Goal: Task Accomplishment & Management: Complete application form

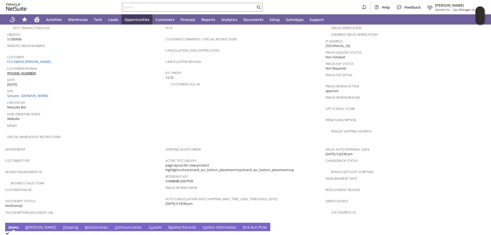
scroll to position [299, 0]
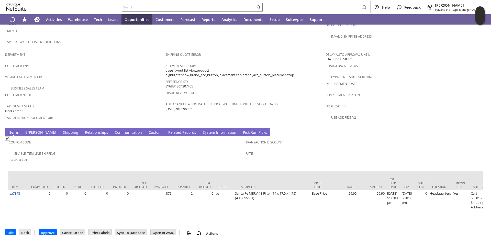
click at [62, 130] on link "S hipping" at bounding box center [71, 133] width 18 height 6
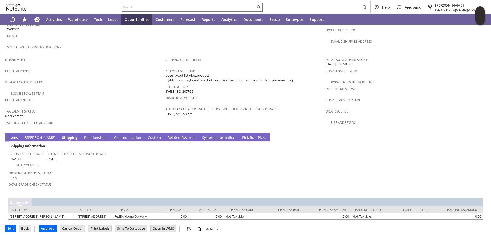
click at [27, 135] on link "B illing" at bounding box center [39, 138] width 33 height 6
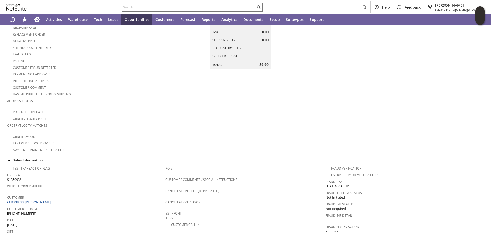
scroll to position [0, 0]
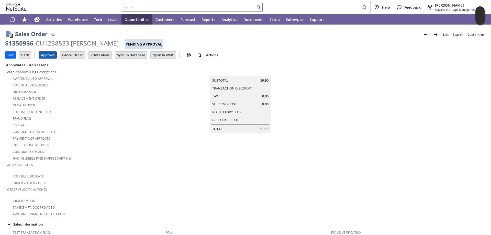
click at [49, 54] on input "Approve" at bounding box center [48, 55] width 18 height 7
click at [47, 54] on input "Approve" at bounding box center [48, 55] width 18 height 7
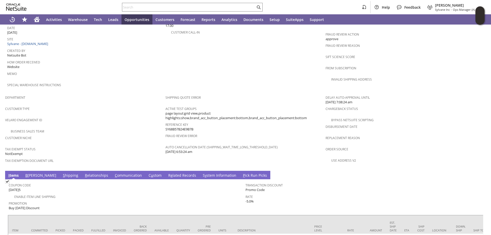
scroll to position [299, 0]
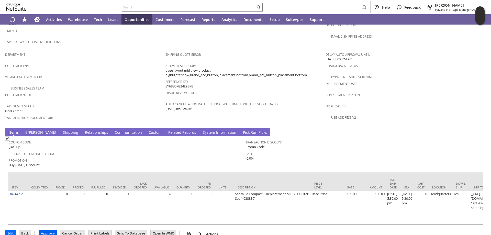
click at [47, 230] on input "Approve" at bounding box center [48, 233] width 18 height 7
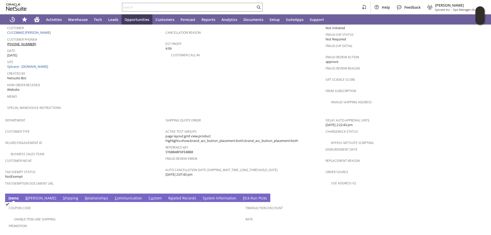
scroll to position [290, 0]
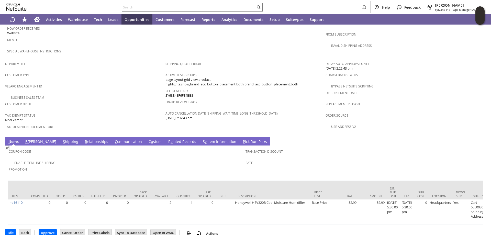
click at [62, 139] on link "S hipping" at bounding box center [71, 142] width 18 height 6
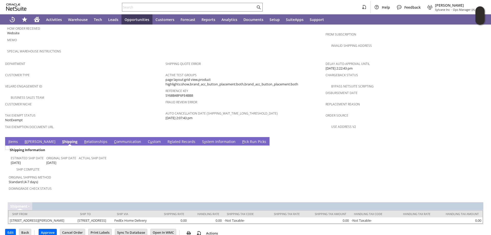
click at [28, 139] on link "B illing" at bounding box center [39, 142] width 33 height 6
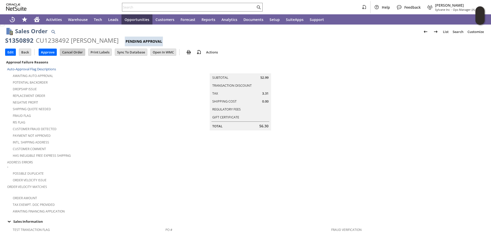
scroll to position [0, 0]
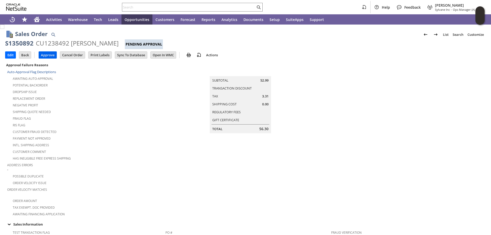
click at [48, 53] on input "Approve" at bounding box center [48, 55] width 18 height 7
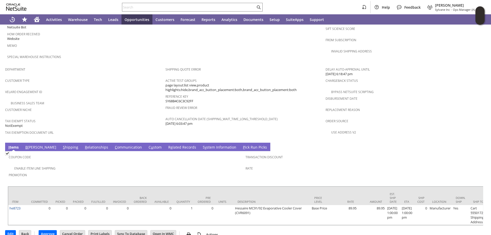
scroll to position [286, 0]
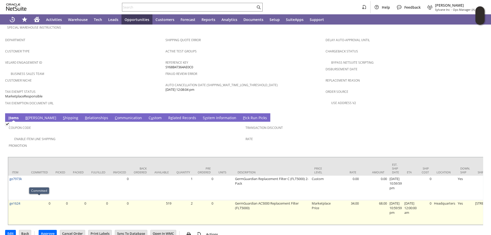
scroll to position [315, 0]
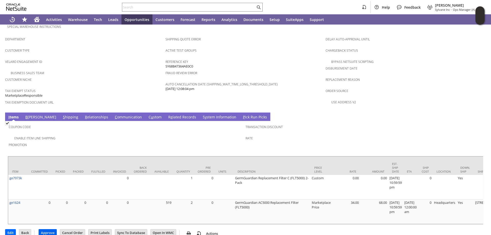
click at [47, 229] on input "Approve" at bounding box center [48, 232] width 18 height 7
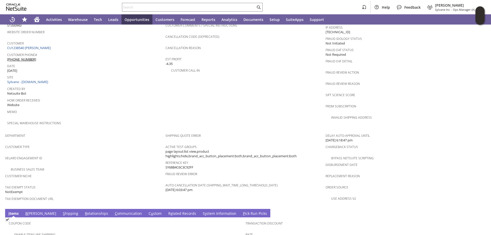
scroll to position [281, 0]
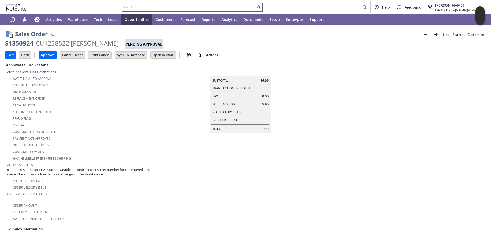
click at [131, 9] on input "text" at bounding box center [188, 7] width 133 height 6
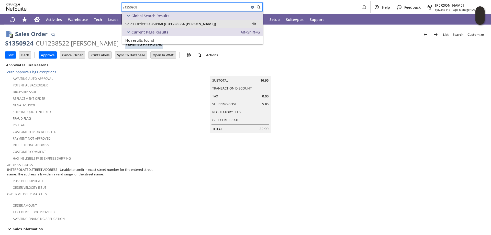
type input "s1350968"
click at [152, 21] on span "S1350968 (CU1238564 Paul Nguyen)" at bounding box center [181, 23] width 70 height 5
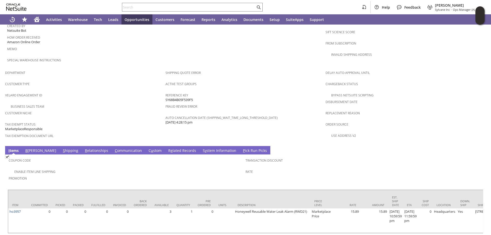
scroll to position [290, 0]
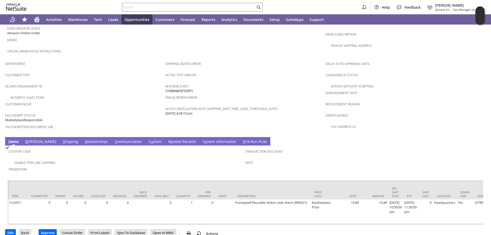
click at [62, 139] on link "S hipping" at bounding box center [71, 142] width 18 height 6
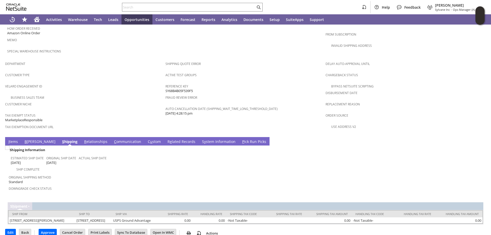
click at [11, 139] on link "I tems" at bounding box center [13, 142] width 12 height 6
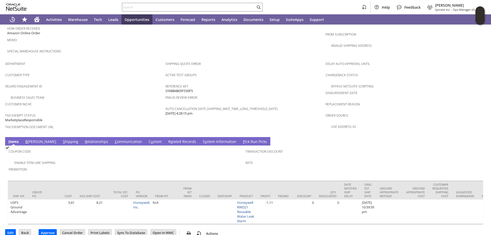
scroll to position [0, 0]
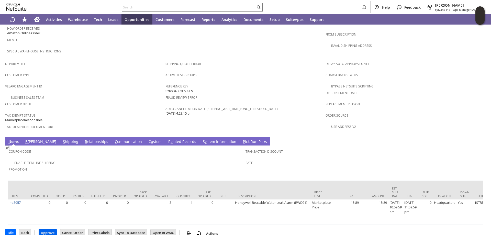
click at [49, 229] on input "Approve" at bounding box center [48, 232] width 18 height 7
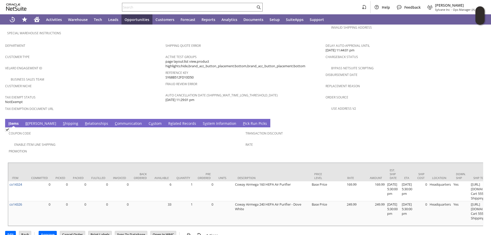
scroll to position [310, 0]
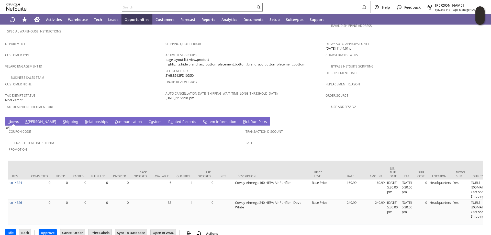
click at [62, 119] on link "S hipping" at bounding box center [71, 122] width 18 height 6
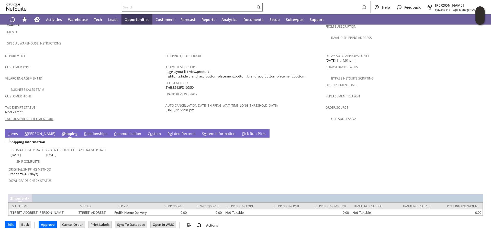
scroll to position [294, 0]
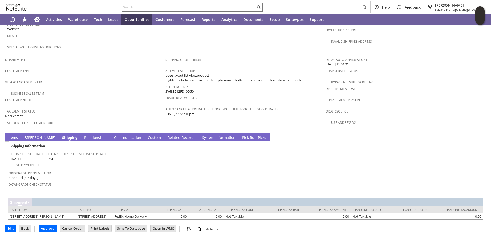
click at [27, 135] on link "B illing" at bounding box center [39, 138] width 33 height 6
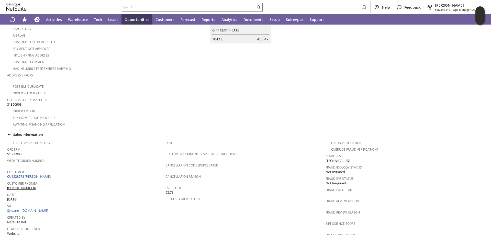
scroll to position [0, 0]
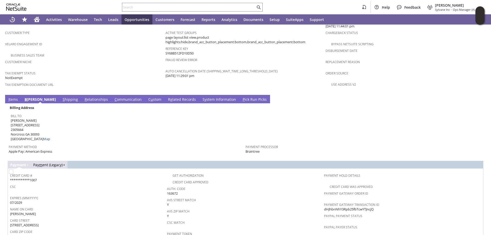
click at [61, 97] on link "S hipping" at bounding box center [70, 100] width 18 height 6
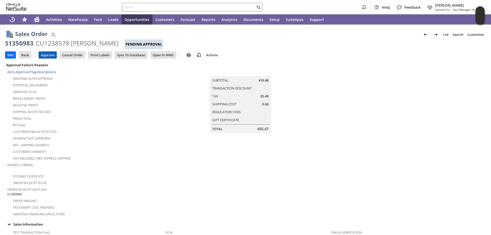
click at [48, 54] on input "Approve" at bounding box center [48, 55] width 18 height 7
drag, startPoint x: 45, startPoint y: 53, endPoint x: 53, endPoint y: 53, distance: 7.9
click at [48, 53] on input "Approve" at bounding box center [48, 55] width 18 height 7
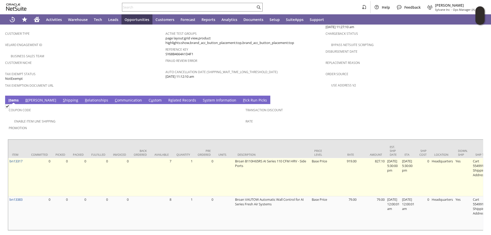
scroll to position [332, 0]
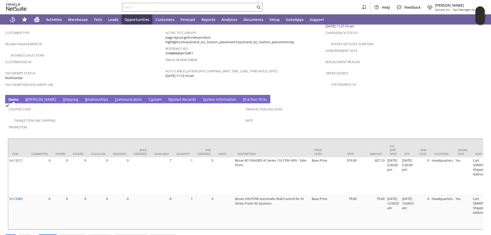
click at [62, 97] on link "S hipping" at bounding box center [71, 100] width 18 height 6
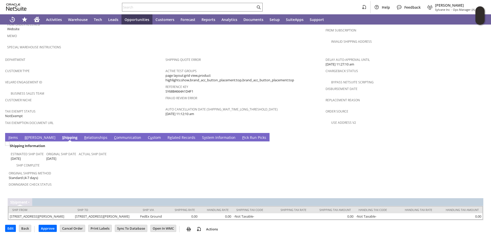
click at [27, 135] on link "B [PERSON_NAME]" at bounding box center [39, 138] width 33 height 6
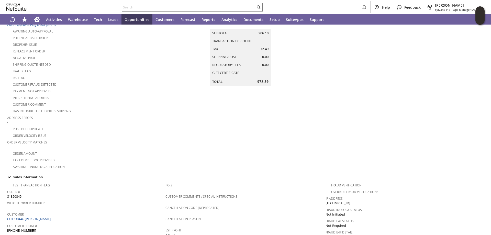
scroll to position [0, 0]
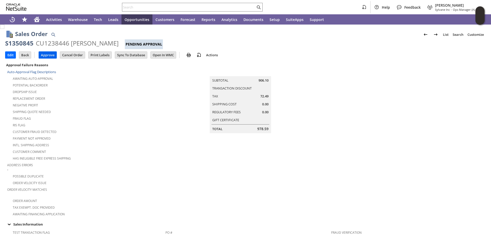
click at [46, 53] on input "Approve" at bounding box center [48, 55] width 18 height 7
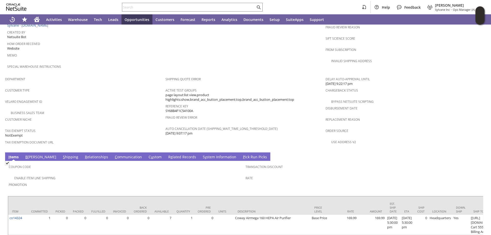
scroll to position [307, 0]
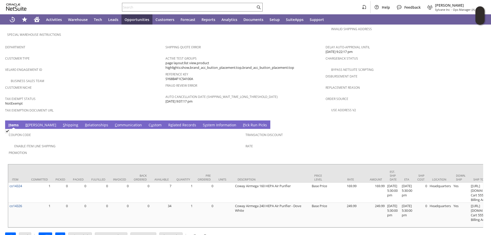
click at [62, 122] on link "S hipping" at bounding box center [71, 125] width 18 height 6
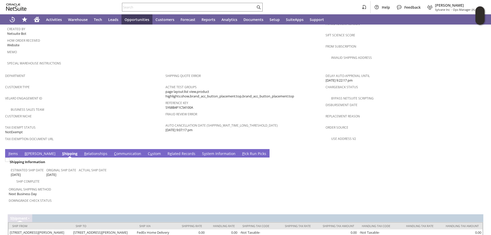
scroll to position [294, 0]
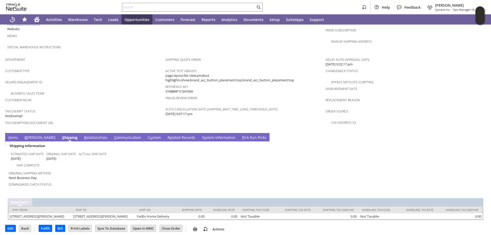
click at [29, 135] on link "B [PERSON_NAME]" at bounding box center [39, 138] width 33 height 6
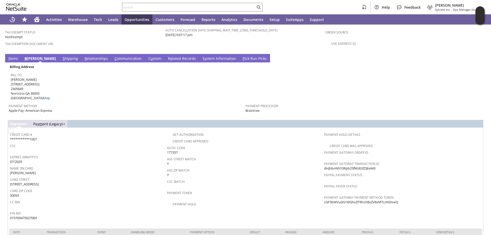
scroll to position [387, 0]
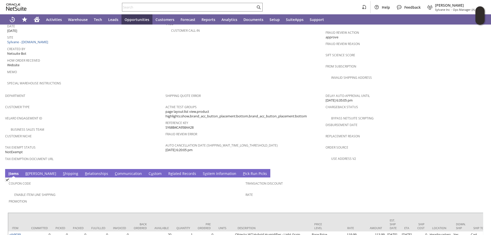
scroll to position [295, 0]
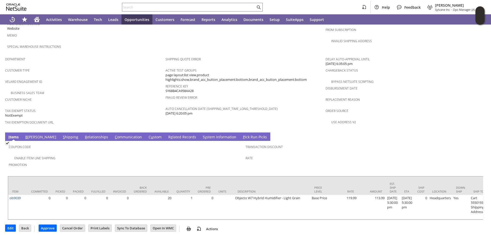
click at [62, 134] on link "S hipping" at bounding box center [71, 137] width 18 height 6
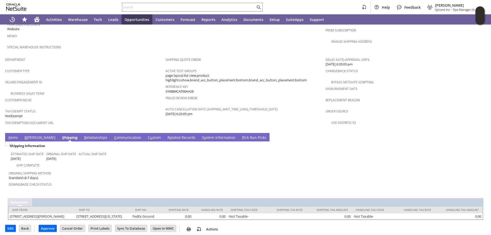
click at [29, 135] on link "B illing" at bounding box center [39, 138] width 33 height 6
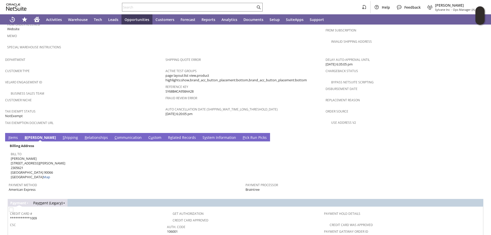
click at [14, 135] on link "I tems" at bounding box center [13, 138] width 12 height 6
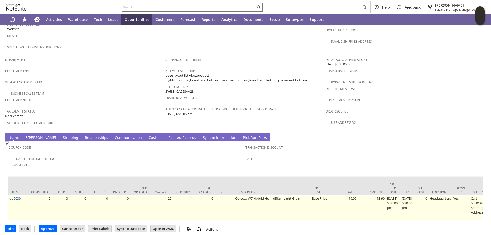
scroll to position [295, 0]
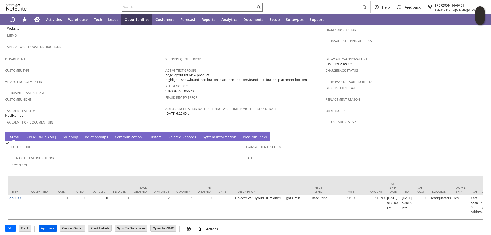
click at [48, 225] on input "Approve" at bounding box center [48, 228] width 18 height 7
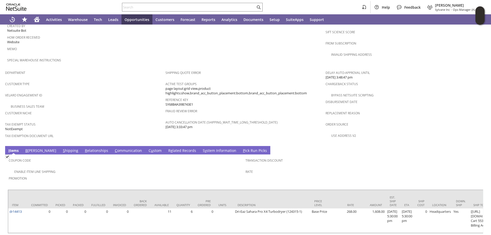
scroll to position [290, 0]
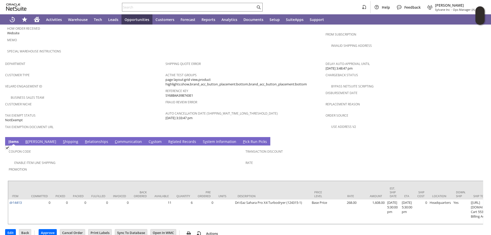
click at [62, 139] on link "S hipping" at bounding box center [71, 142] width 18 height 6
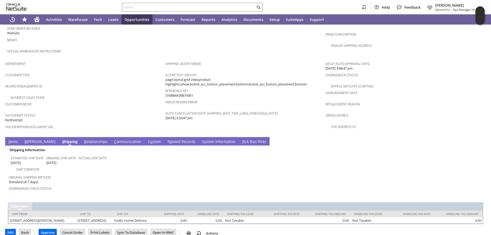
click at [30, 139] on link "B illing" at bounding box center [39, 142] width 33 height 6
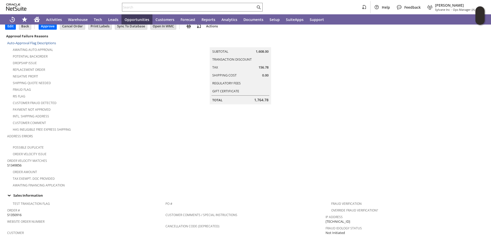
scroll to position [0, 0]
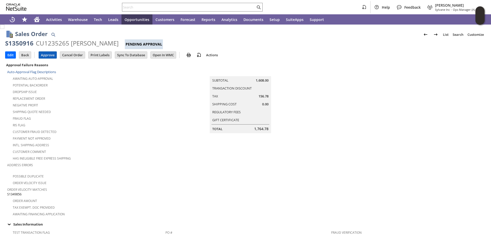
click at [50, 52] on input "Approve" at bounding box center [48, 55] width 18 height 7
click at [48, 53] on input "Approve" at bounding box center [48, 55] width 18 height 7
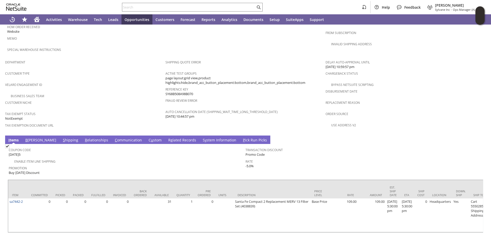
scroll to position [304, 0]
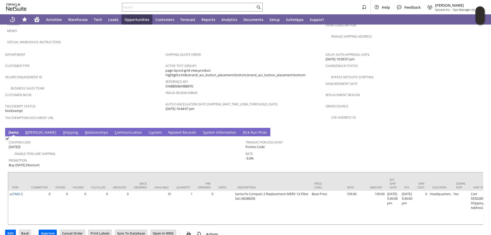
click at [62, 130] on link "S hipping" at bounding box center [71, 133] width 18 height 6
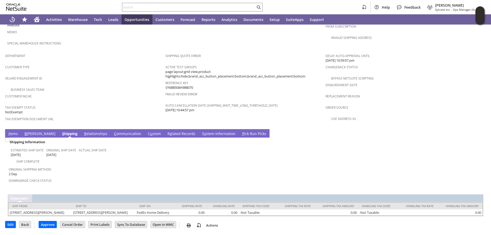
scroll to position [299, 0]
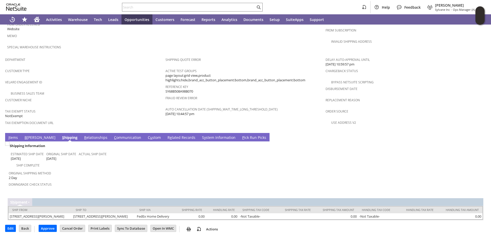
click at [28, 135] on link "B [PERSON_NAME]" at bounding box center [39, 138] width 33 height 6
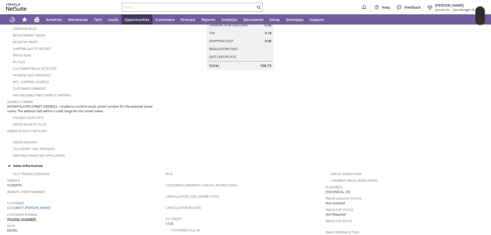
scroll to position [0, 0]
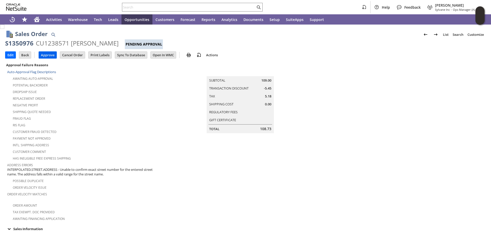
click at [47, 56] on input "Approve" at bounding box center [48, 55] width 18 height 7
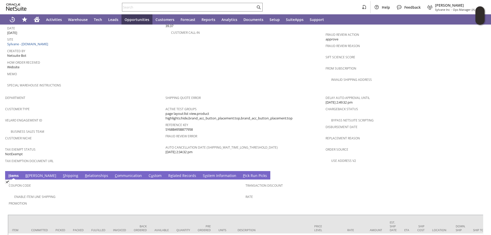
scroll to position [286, 0]
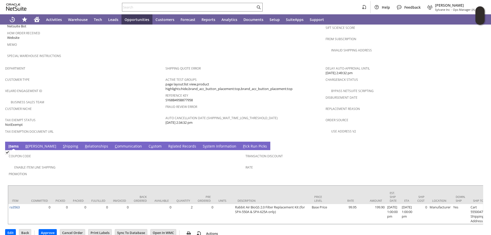
click at [62, 144] on link "S hipping" at bounding box center [71, 147] width 18 height 6
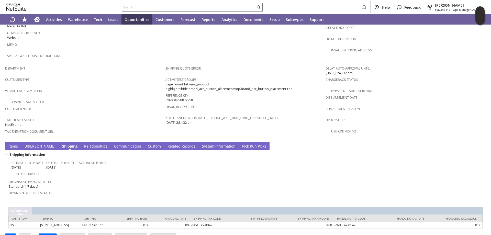
click at [30, 144] on link "B [PERSON_NAME]" at bounding box center [39, 147] width 33 height 6
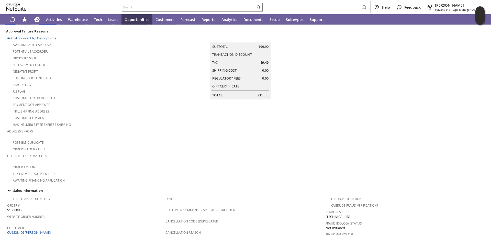
scroll to position [0, 0]
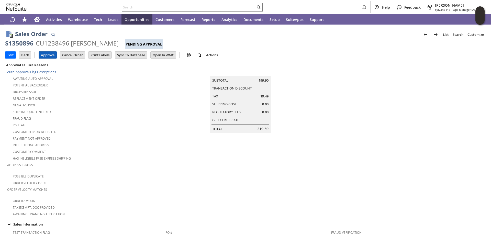
click at [48, 55] on input "Approve" at bounding box center [48, 55] width 18 height 7
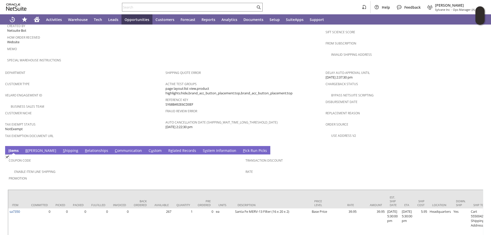
scroll to position [299, 0]
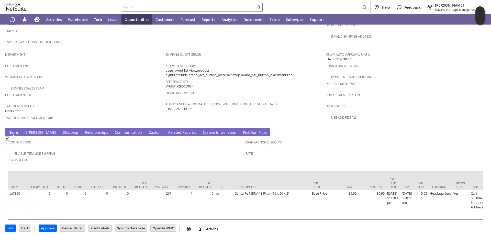
click at [62, 130] on link "S hipping" at bounding box center [71, 133] width 18 height 6
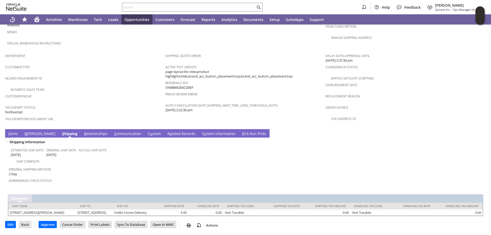
scroll to position [294, 0]
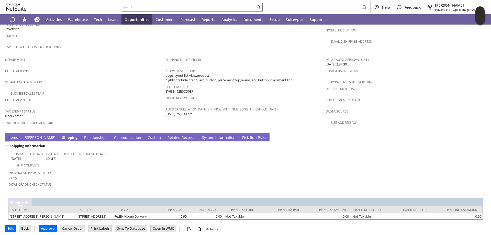
click at [26, 135] on span "B" at bounding box center [26, 137] width 2 height 5
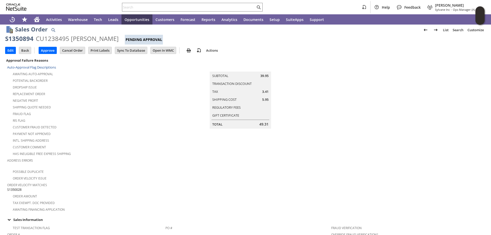
scroll to position [0, 0]
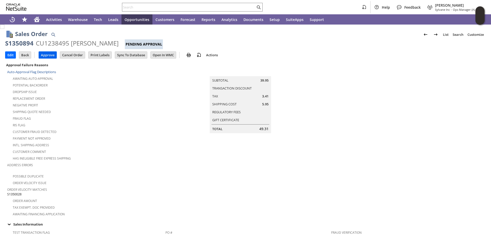
click at [49, 54] on input "Approve" at bounding box center [48, 55] width 18 height 7
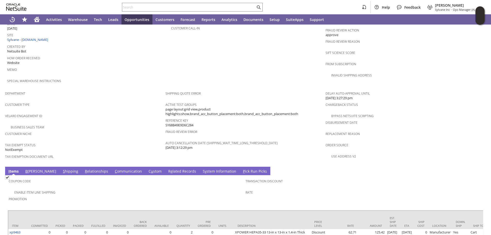
scroll to position [281, 0]
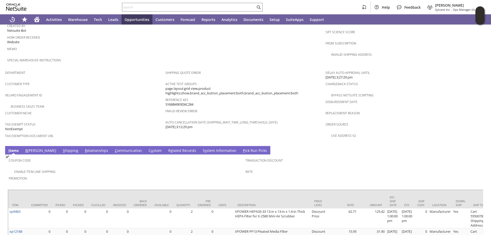
click at [62, 148] on link "S hipping" at bounding box center [71, 151] width 18 height 6
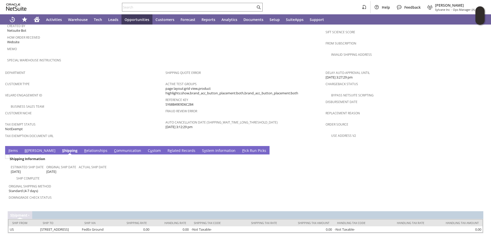
click at [29, 148] on link "B illing" at bounding box center [39, 151] width 33 height 6
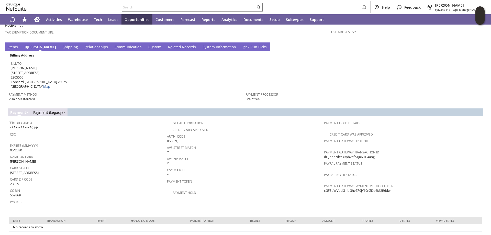
scroll to position [387, 0]
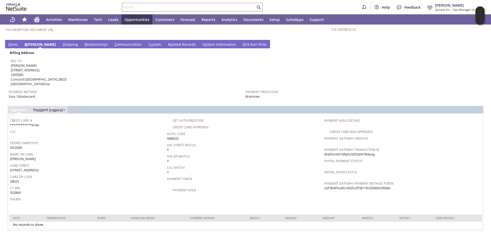
click at [10, 235] on input "Edit" at bounding box center [10, 238] width 10 height 7
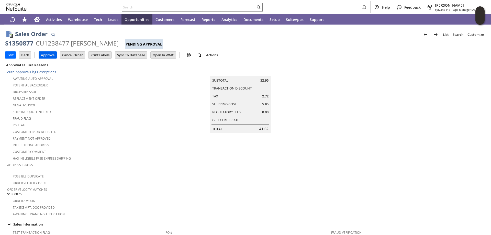
click at [50, 54] on input "Approve" at bounding box center [48, 55] width 18 height 7
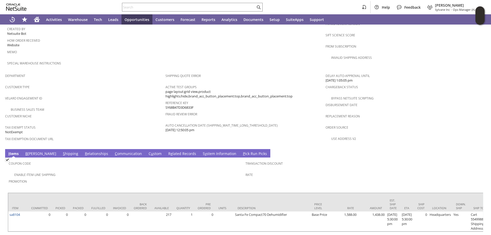
scroll to position [286, 0]
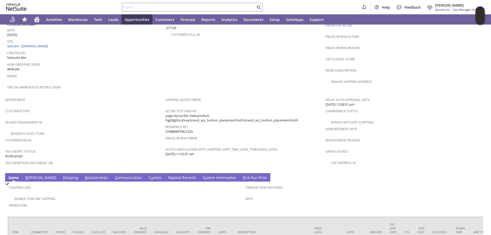
scroll to position [299, 0]
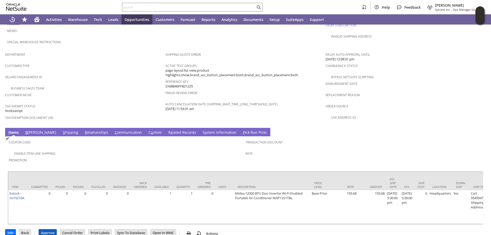
click at [48, 229] on input "Approve" at bounding box center [48, 232] width 18 height 7
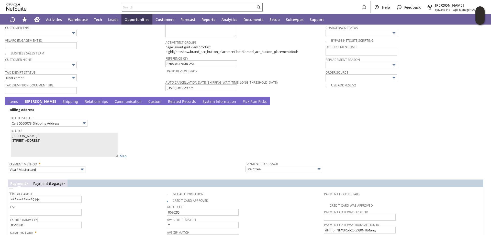
type input "Intelligent Recommendations¹⁰"
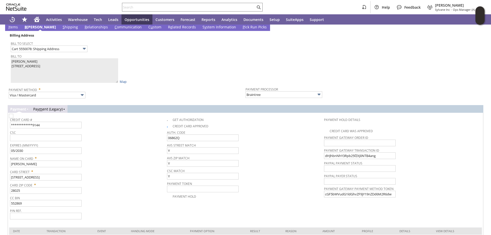
scroll to position [402, 0]
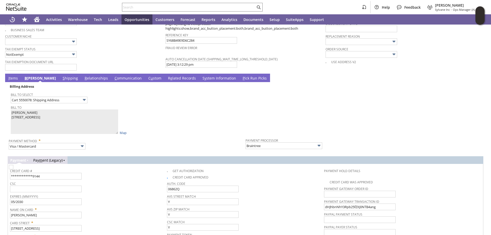
click at [13, 76] on link "I tems" at bounding box center [13, 79] width 12 height 6
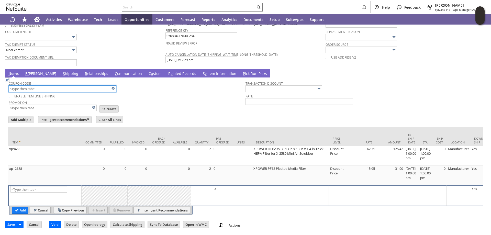
scroll to position [0, 252]
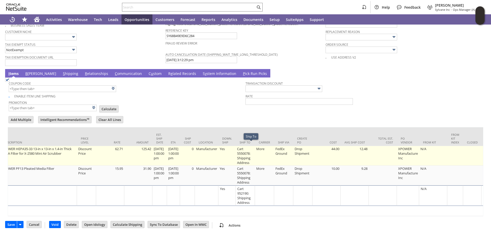
click at [247, 150] on td "Cart 5550078: Shipping Address" at bounding box center [245, 156] width 19 height 20
type input "Cart 5550078: Shipping Address"
type input "OK"
type input "Make Copy"
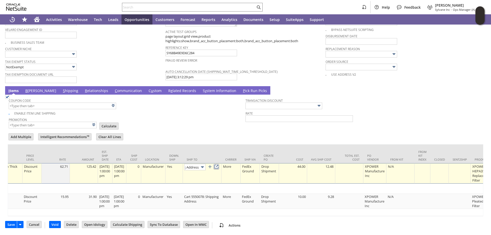
scroll to position [0, 0]
click at [219, 164] on link at bounding box center [216, 167] width 6 height 6
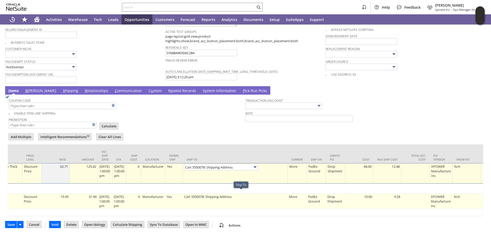
click at [206, 199] on td "Cart 5550078: Shipping Address" at bounding box center [235, 201] width 105 height 15
type input "Cart 5550078: Shipping Address"
type input "OK"
type input "Make Copy"
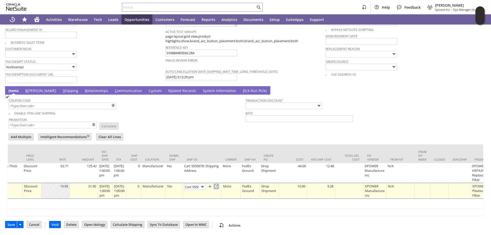
click at [219, 184] on link at bounding box center [216, 187] width 6 height 6
click at [62, 88] on link "S hipping" at bounding box center [71, 91] width 18 height 6
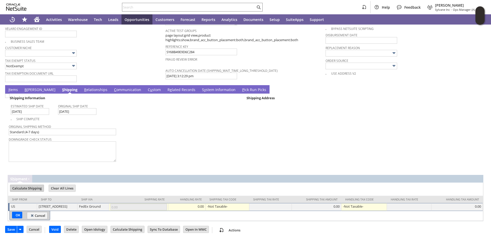
click at [30, 185] on input "Calculate Shipping" at bounding box center [26, 188] width 33 height 7
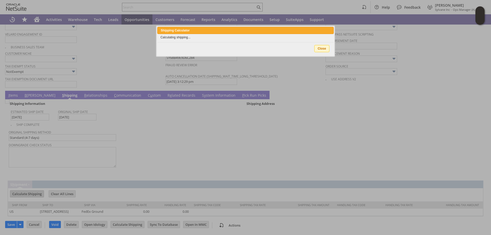
scroll to position [383, 0]
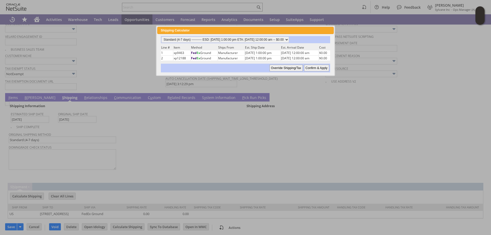
click at [318, 68] on input "Confirm & Apply" at bounding box center [316, 68] width 25 height 7
type input "9/3/2025"
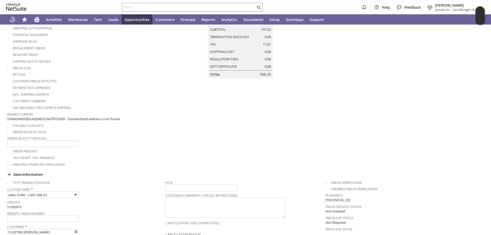
scroll to position [0, 0]
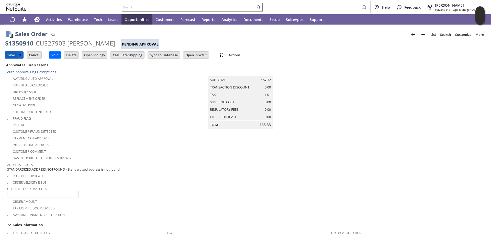
click at [11, 53] on input "Save" at bounding box center [11, 55] width 12 height 7
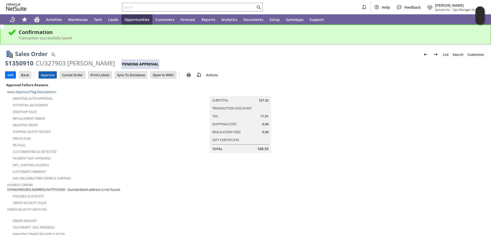
click at [45, 73] on input "Approve" at bounding box center [48, 75] width 18 height 7
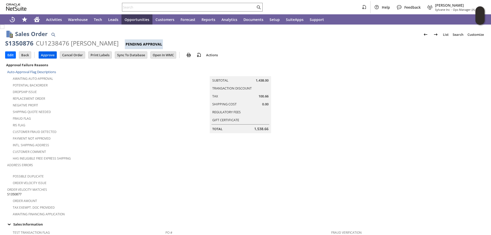
click at [47, 53] on input "Approve" at bounding box center [48, 55] width 18 height 7
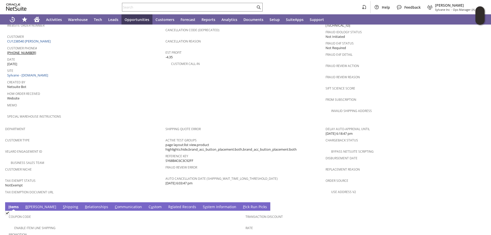
scroll to position [281, 0]
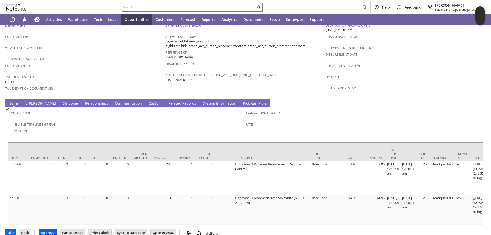
click at [46, 229] on input "Approve" at bounding box center [48, 232] width 18 height 7
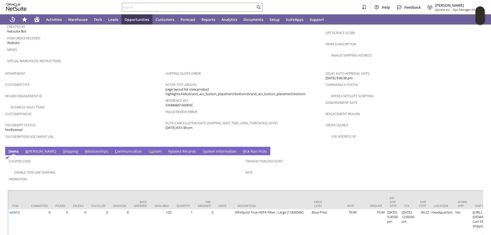
scroll to position [281, 0]
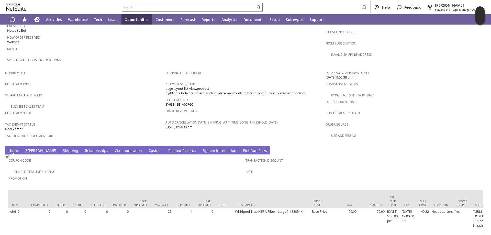
click at [62, 148] on link "S hipping" at bounding box center [71, 151] width 18 height 6
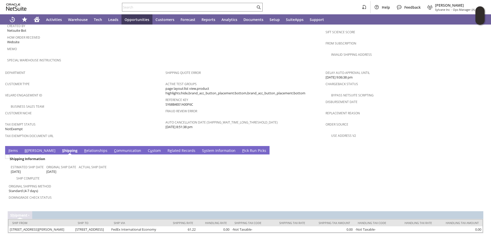
click at [14, 148] on link "I tems" at bounding box center [13, 151] width 12 height 6
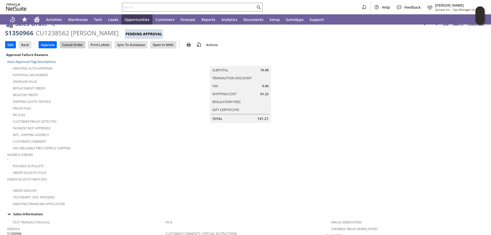
scroll to position [0, 0]
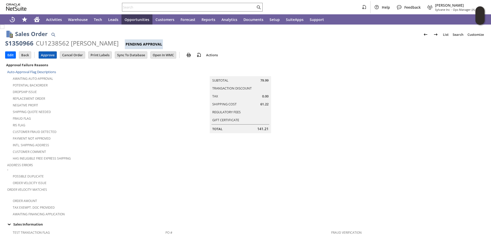
click at [44, 53] on input "Approve" at bounding box center [48, 55] width 18 height 7
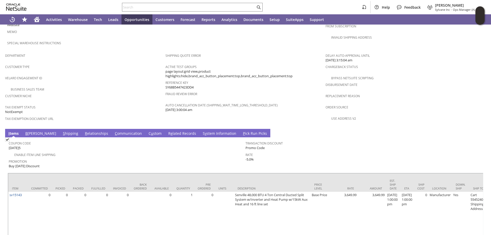
scroll to position [322, 0]
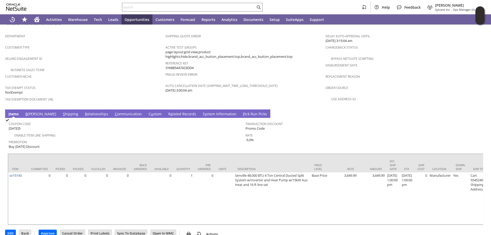
drag, startPoint x: 46, startPoint y: 99, endPoint x: 47, endPoint y: 102, distance: 3.4
click at [60, 109] on td "S hipping" at bounding box center [71, 113] width 22 height 8
click at [62, 111] on link "S hipping" at bounding box center [71, 114] width 18 height 6
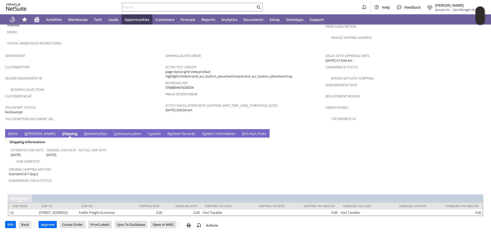
scroll to position [290, 0]
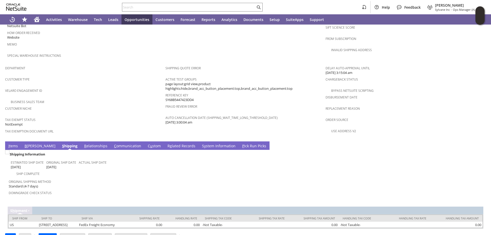
click at [29, 143] on link "B illing" at bounding box center [39, 146] width 33 height 6
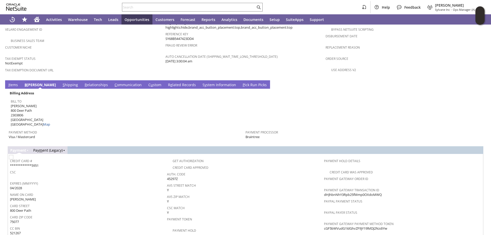
scroll to position [315, 0]
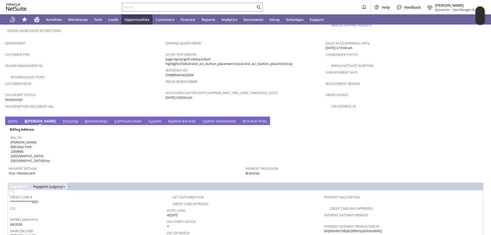
click at [9, 119] on span "I" at bounding box center [8, 121] width 1 height 5
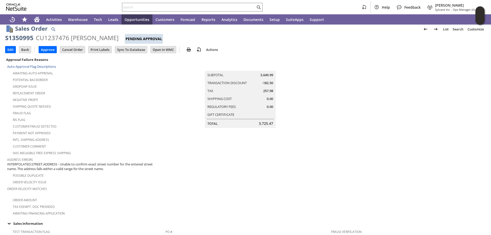
scroll to position [0, 0]
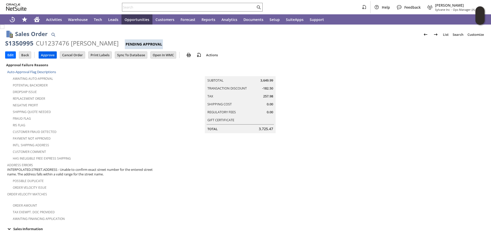
click at [43, 52] on input "Approve" at bounding box center [48, 55] width 18 height 7
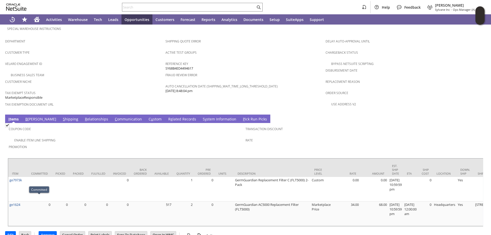
scroll to position [315, 0]
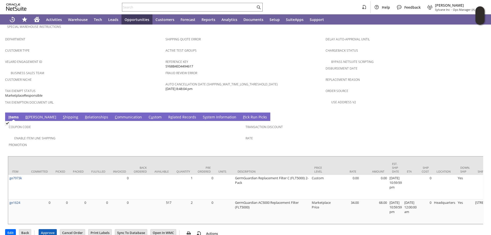
click at [49, 229] on input "Approve" at bounding box center [48, 232] width 18 height 7
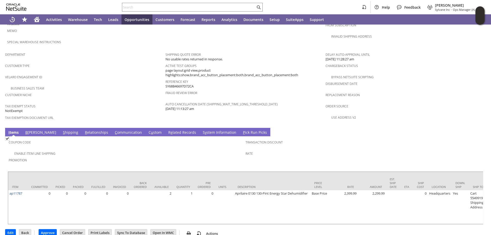
click at [62, 130] on link "S hipping" at bounding box center [71, 133] width 18 height 6
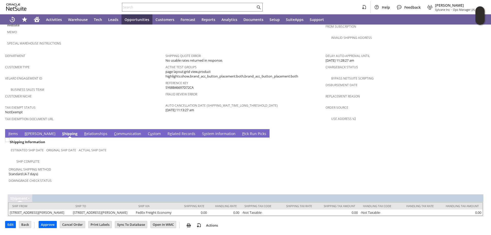
scroll to position [294, 0]
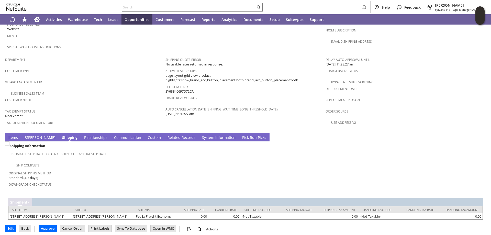
click at [14, 135] on link "I tems" at bounding box center [13, 138] width 12 height 6
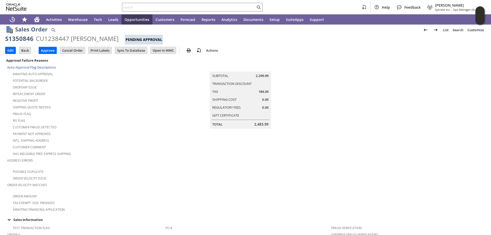
scroll to position [0, 0]
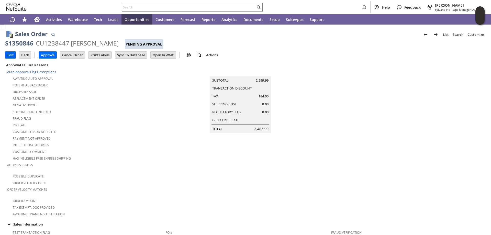
click at [8, 54] on input "Edit" at bounding box center [10, 55] width 10 height 7
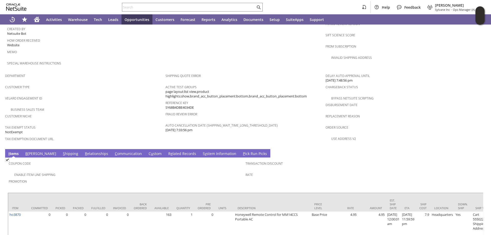
scroll to position [278, 0]
click at [62, 151] on link "S hipping" at bounding box center [71, 154] width 18 height 6
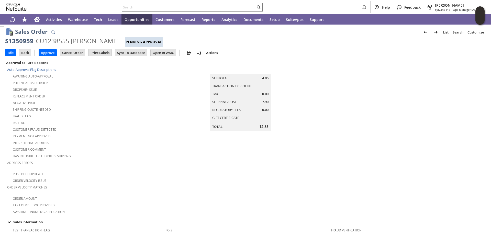
scroll to position [0, 0]
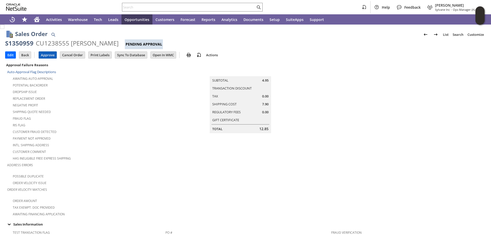
click at [48, 53] on input "Approve" at bounding box center [48, 55] width 18 height 7
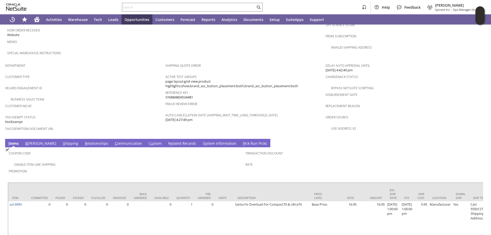
scroll to position [304, 0]
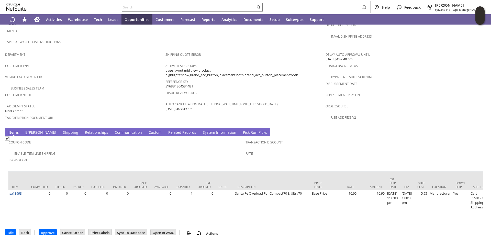
click at [62, 130] on link "S hipping" at bounding box center [71, 133] width 18 height 6
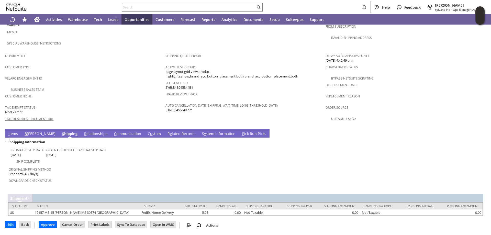
scroll to position [290, 0]
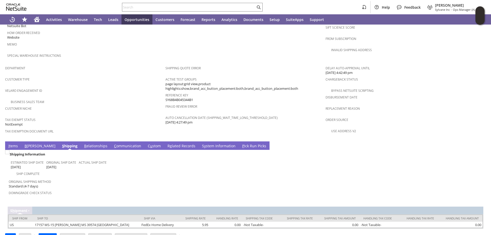
click at [30, 143] on link "B illing" at bounding box center [39, 146] width 33 height 6
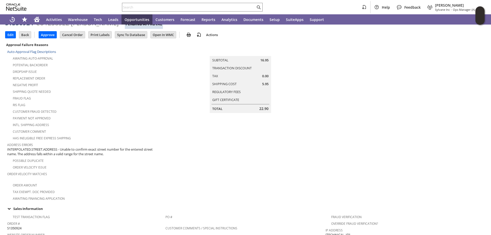
scroll to position [0, 0]
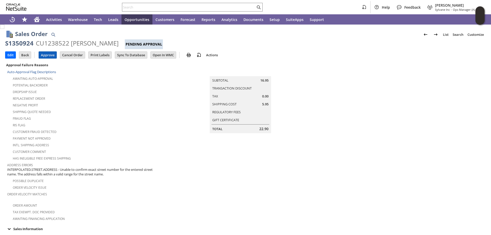
click at [48, 53] on input "Approve" at bounding box center [48, 55] width 18 height 7
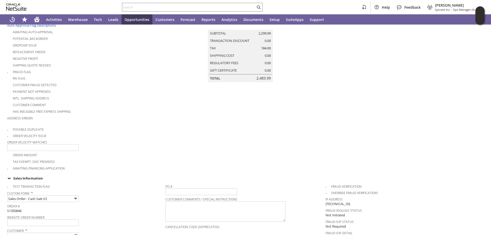
type input "Intelligent Recommendations¹⁰"
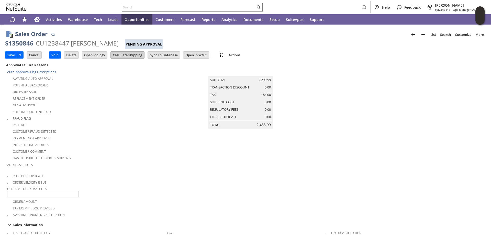
click at [126, 55] on input "Calculate Shipping" at bounding box center [127, 55] width 33 height 7
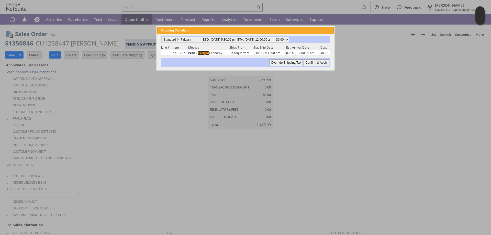
click at [316, 62] on input "Confirm & Apply" at bounding box center [316, 62] width 25 height 7
type input "Add"
type input "Copy Previous"
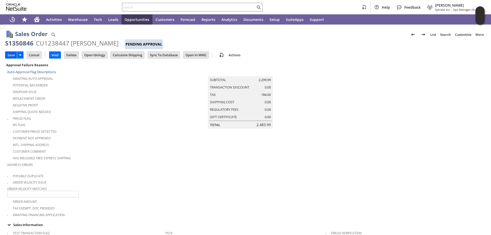
click at [10, 54] on input "Save" at bounding box center [11, 55] width 12 height 7
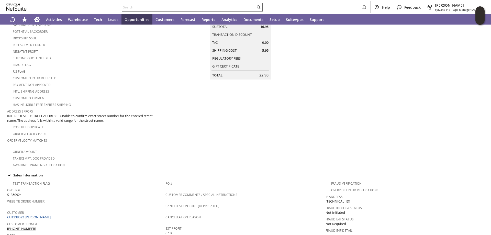
scroll to position [23, 0]
